Goal: Transaction & Acquisition: Purchase product/service

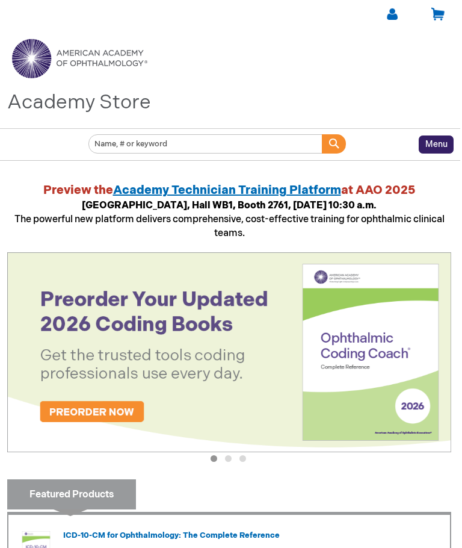
scroll to position [0, 2]
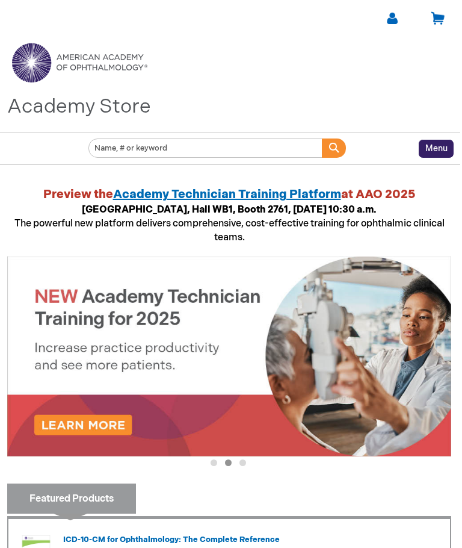
click at [391, 20] on link at bounding box center [392, 18] width 15 height 15
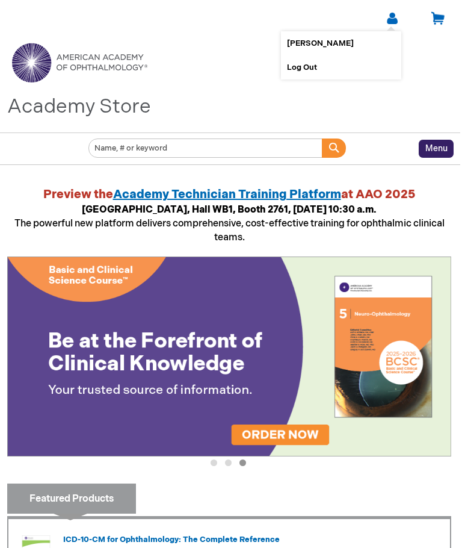
click at [305, 50] on link "[PERSON_NAME]" at bounding box center [341, 43] width 108 height 24
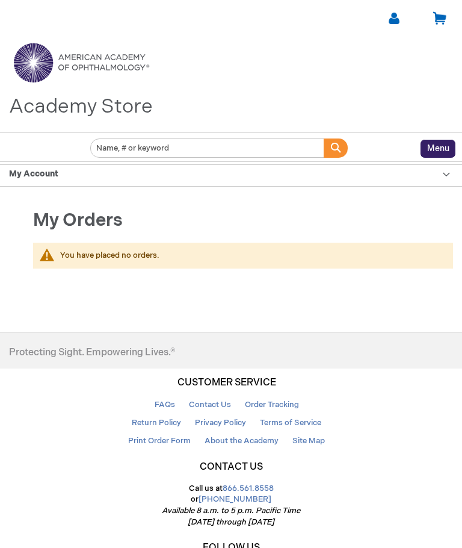
click at [147, 148] on input "Search" at bounding box center [207, 147] width 235 height 19
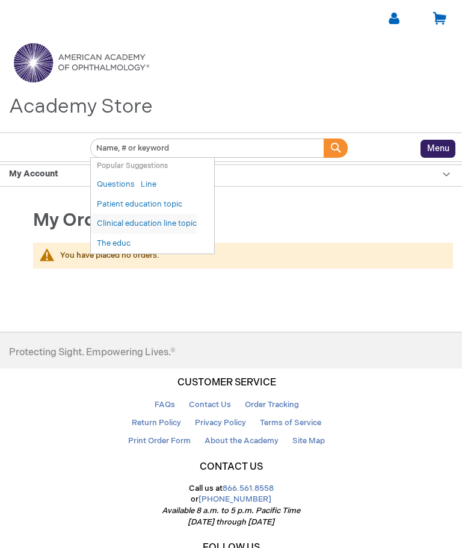
click at [144, 220] on link "Clinical education line topic" at bounding box center [147, 223] width 100 height 11
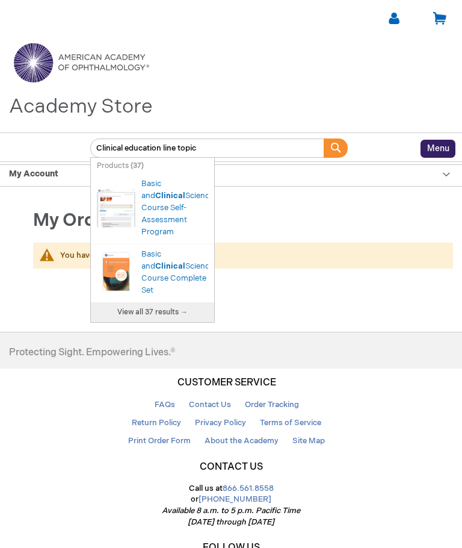
click at [172, 308] on span "View all 37 results →" at bounding box center [152, 312] width 70 height 9
click at [155, 308] on span "View all 37 results →" at bounding box center [152, 312] width 70 height 9
click at [184, 308] on span "View all 37 results →" at bounding box center [152, 312] width 70 height 9
click at [187, 310] on link "View all 37 results →" at bounding box center [152, 312] width 123 height 20
click at [167, 308] on span "View all 37 results →" at bounding box center [152, 312] width 70 height 9
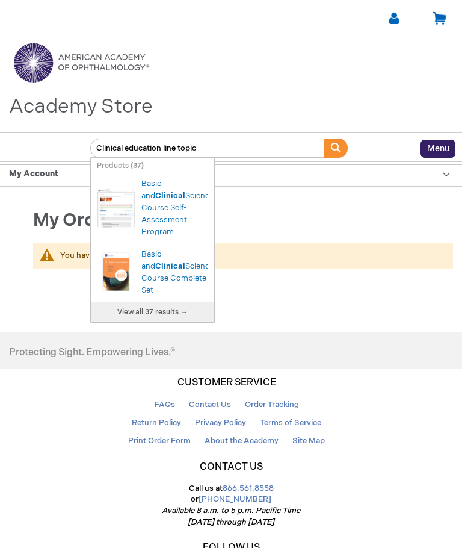
click at [177, 308] on link "View all 37 results →" at bounding box center [152, 312] width 123 height 20
click at [175, 307] on link "View all 37 results →" at bounding box center [152, 312] width 123 height 20
click at [226, 140] on input "Clinical education line topic" at bounding box center [207, 147] width 235 height 19
click at [225, 165] on div "My Account" at bounding box center [231, 173] width 462 height 25
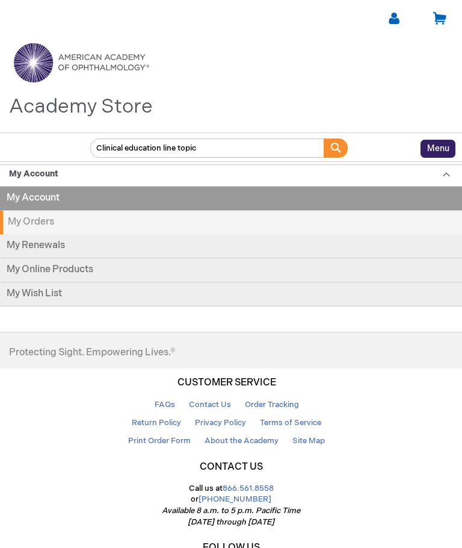
click at [206, 157] on input "Clinical education line topic" at bounding box center [207, 147] width 235 height 19
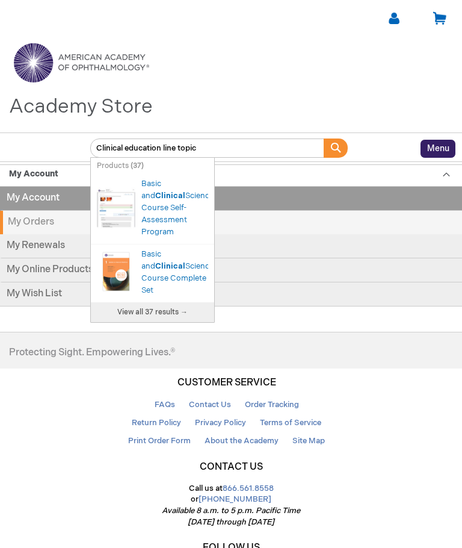
click at [259, 229] on strong "My Orders" at bounding box center [231, 222] width 462 height 23
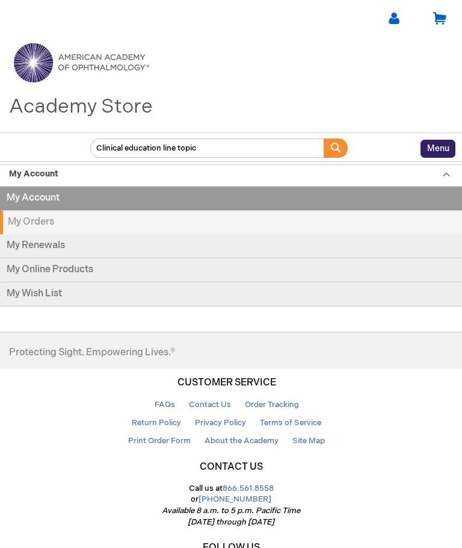
click at [211, 150] on input "Clinical education line topic" at bounding box center [207, 147] width 235 height 19
type input "Clinical education line topic"
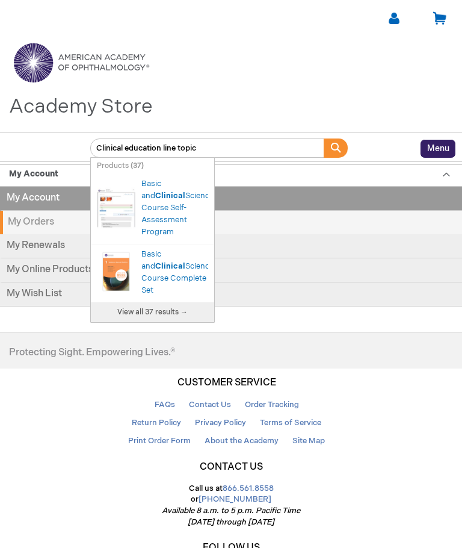
click at [193, 149] on input "Clinical education line topic" at bounding box center [207, 147] width 235 height 19
click at [177, 143] on input "Clinical education line topic" at bounding box center [207, 147] width 235 height 19
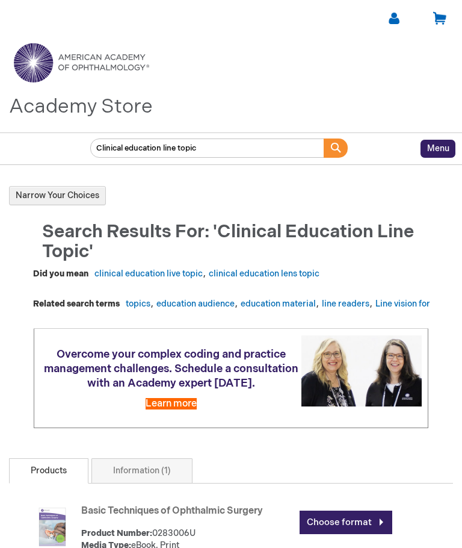
click at [205, 155] on input "Clinical education line topic" at bounding box center [207, 147] width 235 height 19
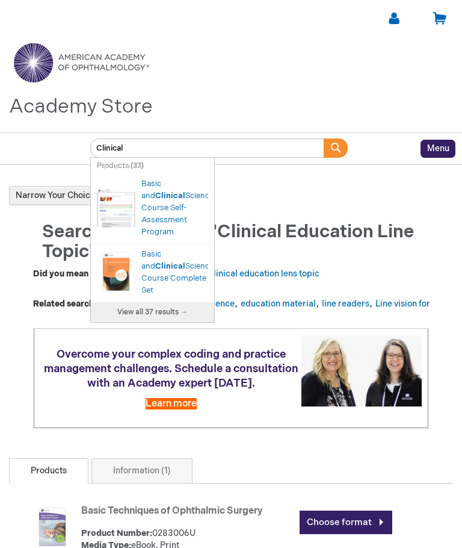
type input "Clinical"
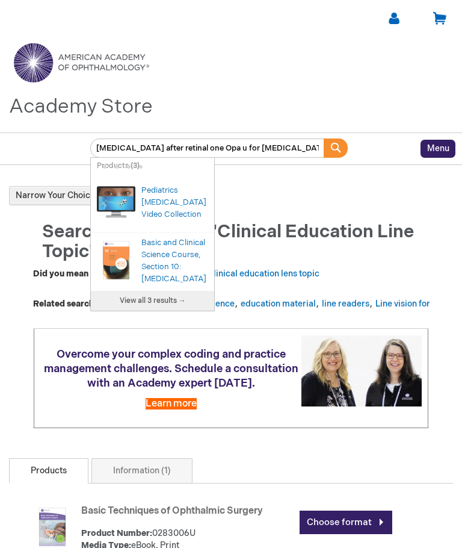
type input "[MEDICAL_DATA] after retinal one Opa u for [MEDICAL_DATA]"
click at [341, 158] on button "Search" at bounding box center [336, 148] width 24 height 20
click at [336, 150] on span "Search" at bounding box center [338, 149] width 28 height 10
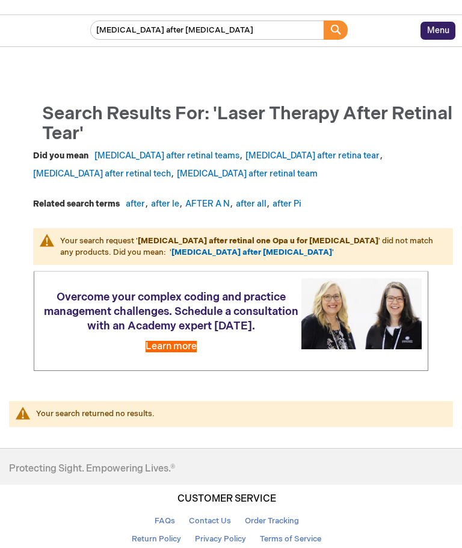
scroll to position [118, 0]
click at [287, 160] on link "[MEDICAL_DATA] after retina tear" at bounding box center [313, 155] width 134 height 10
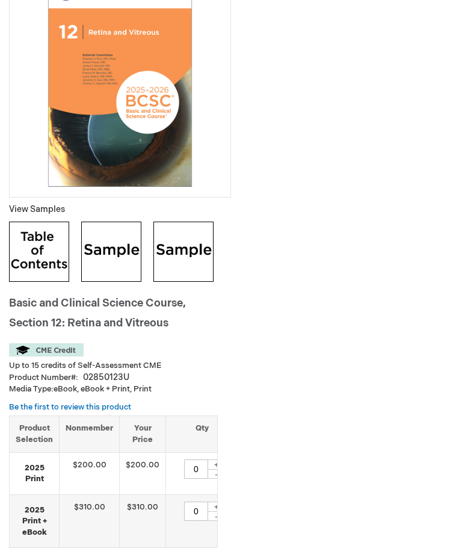
scroll to position [208, 0]
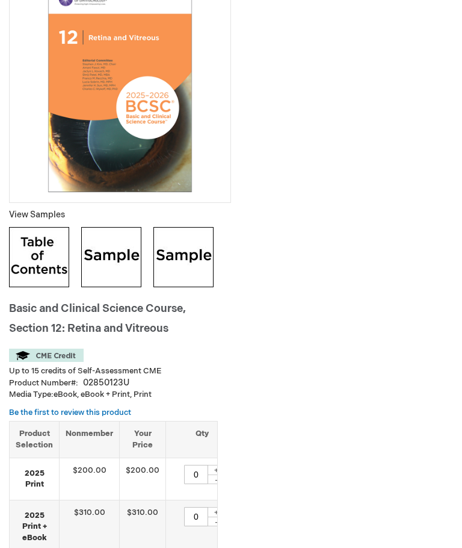
click at [114, 252] on img at bounding box center [111, 258] width 60 height 60
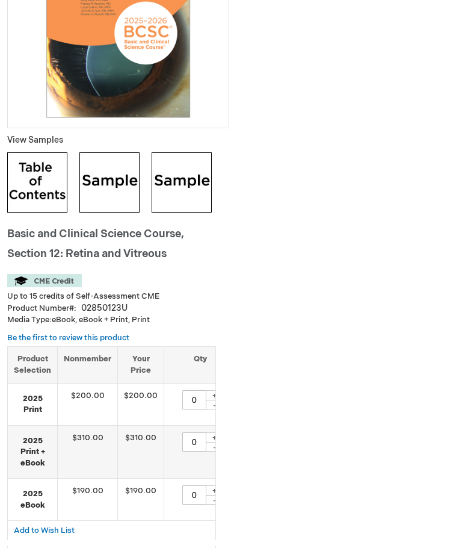
scroll to position [284, 2]
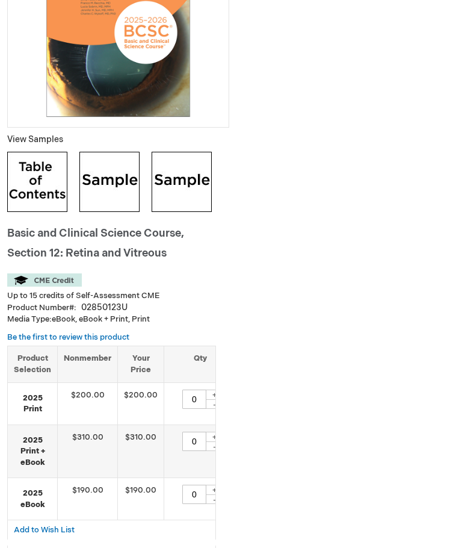
click at [184, 175] on img at bounding box center [182, 182] width 60 height 60
